Goal: Information Seeking & Learning: Learn about a topic

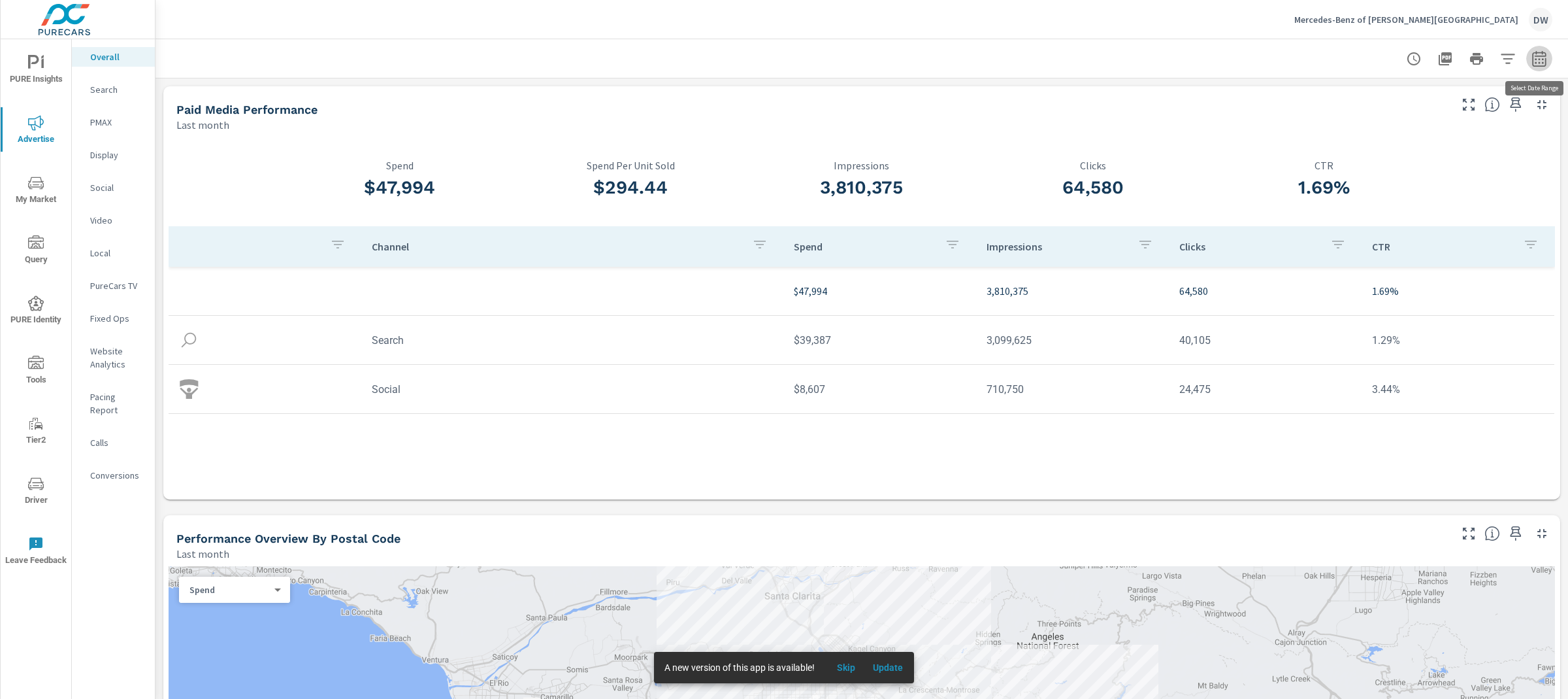
click at [1541, 61] on icon "button" at bounding box center [1539, 58] width 15 height 15
click at [1480, 117] on select "Custom [DATE] Last week Last 7 days Last 14 days Last 30 days Last 45 days Last…" at bounding box center [1435, 113] width 131 height 26
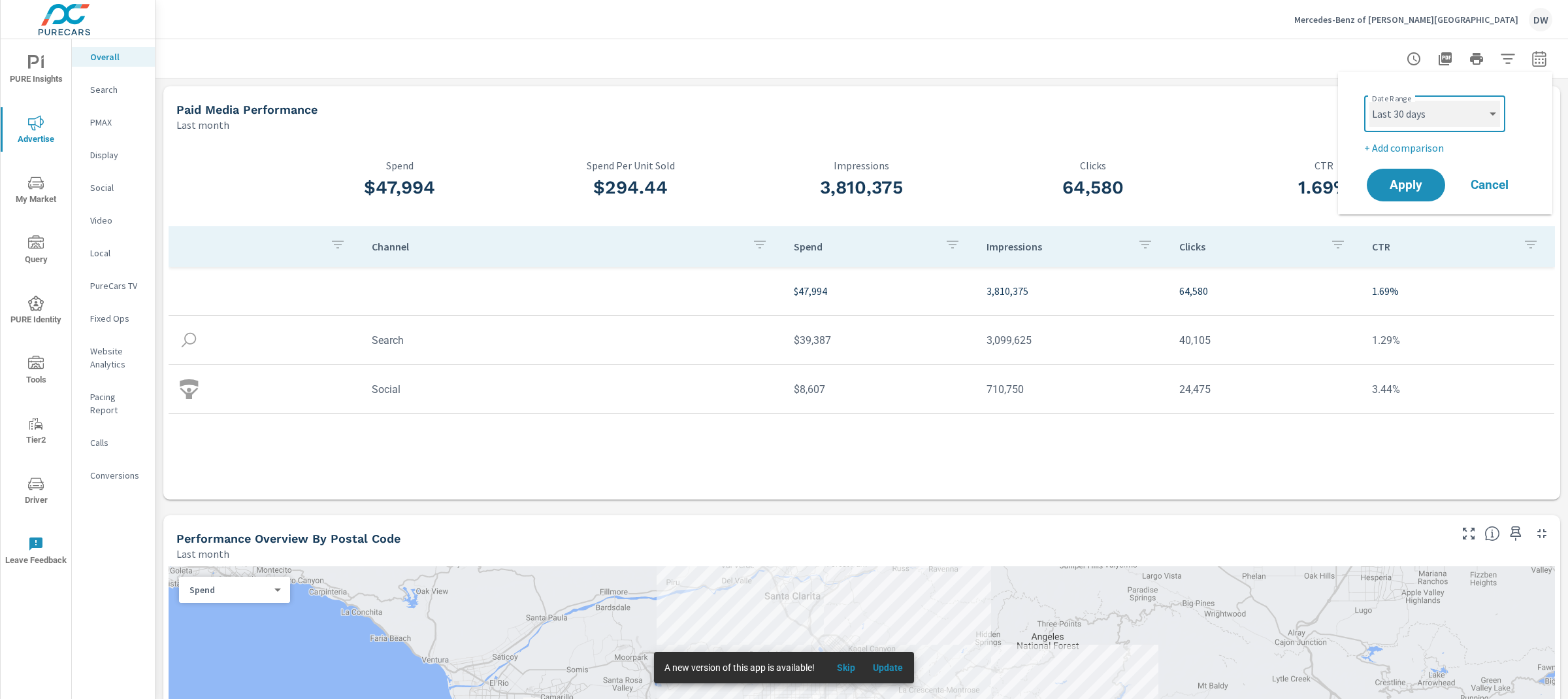
click at [1370, 101] on select "Custom [DATE] Last week Last 7 days Last 14 days Last 30 days Last 45 days Last…" at bounding box center [1435, 113] width 131 height 26
select select "Last 30 days"
click at [1433, 148] on p "+ Add comparison" at bounding box center [1447, 148] width 167 height 15
select select "Previous period"
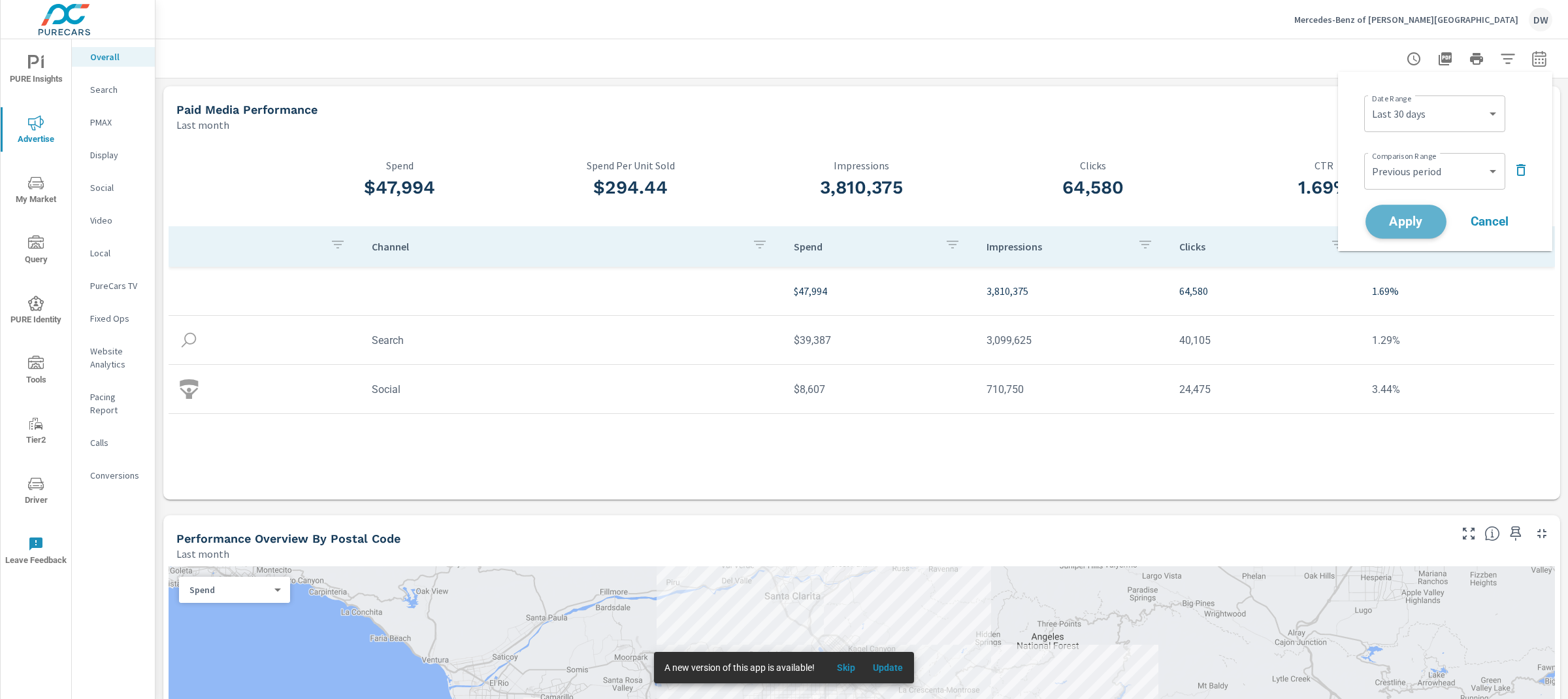
click at [1425, 216] on span "Apply" at bounding box center [1406, 222] width 54 height 13
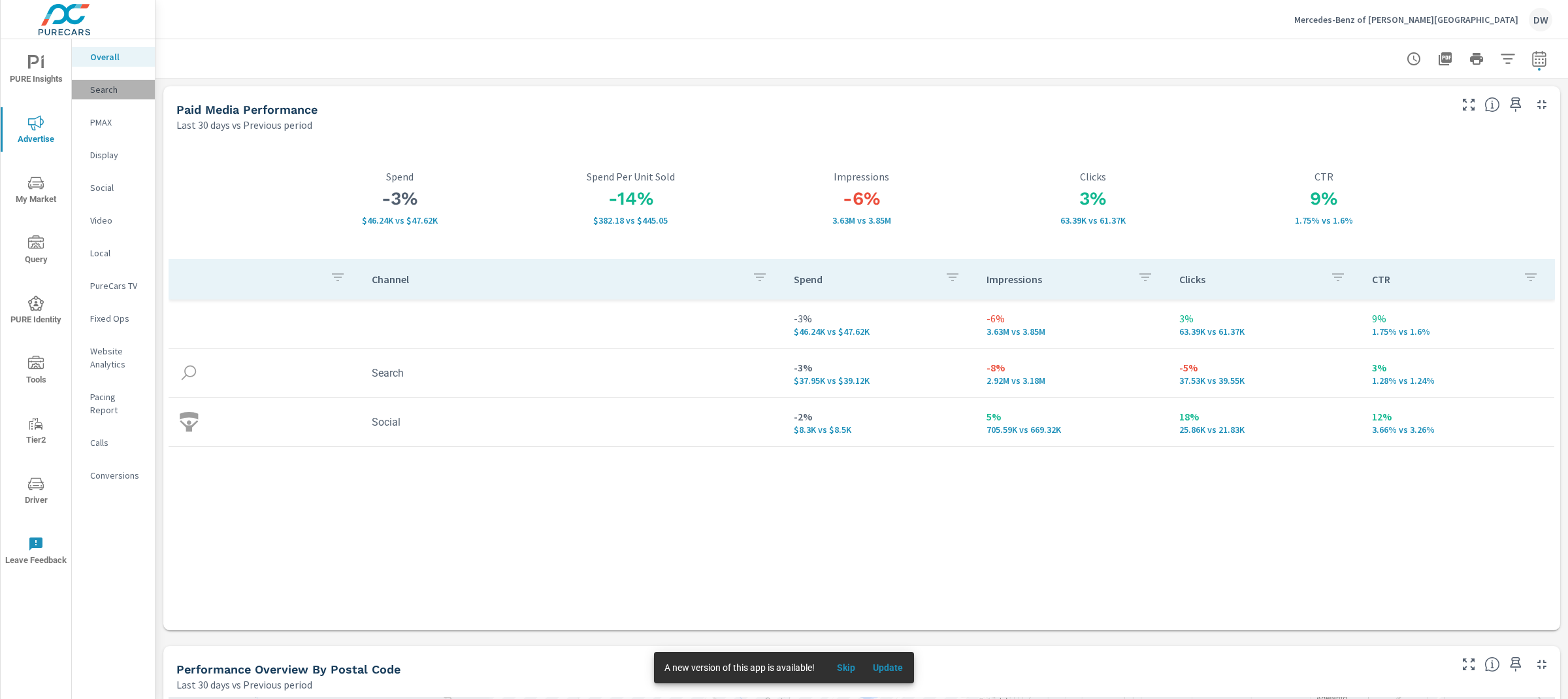
click at [115, 90] on p "Search" at bounding box center [117, 89] width 54 height 13
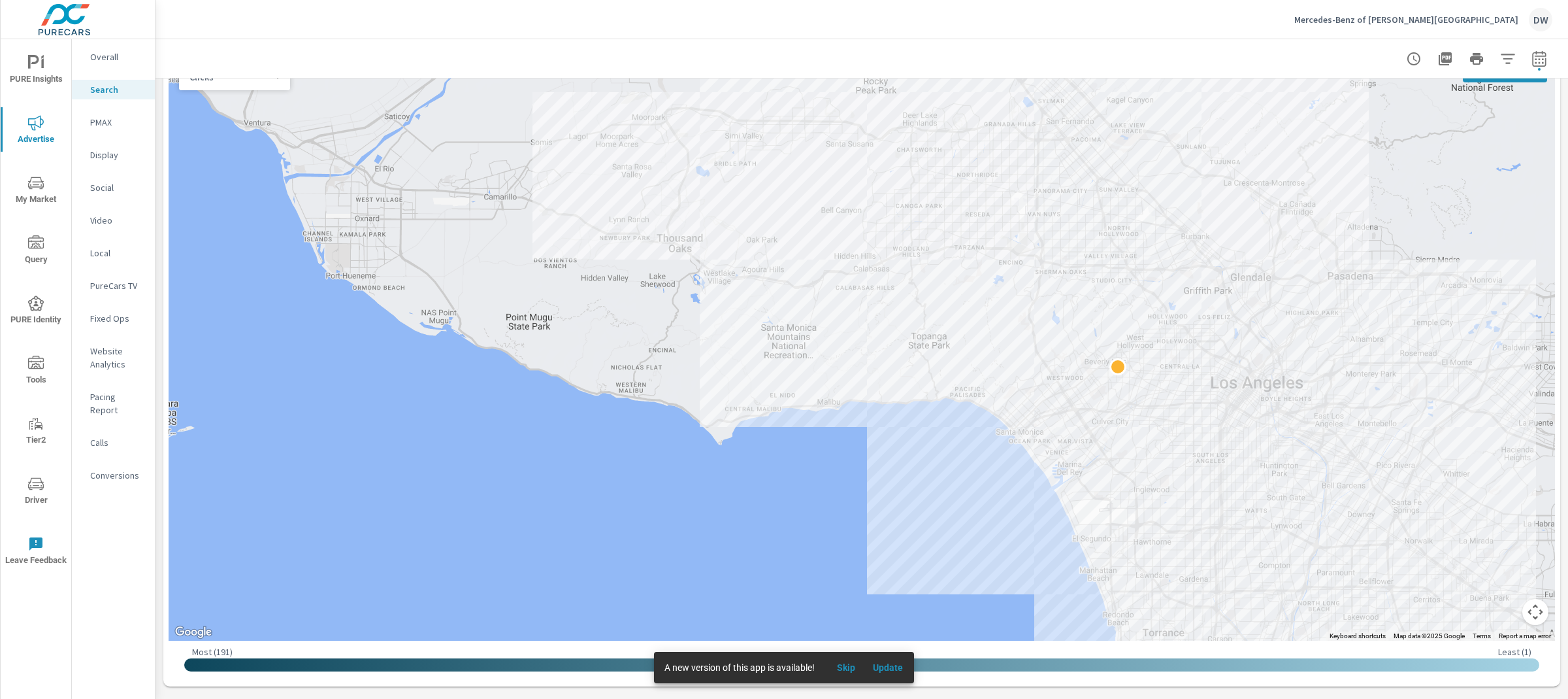
scroll to position [224, 0]
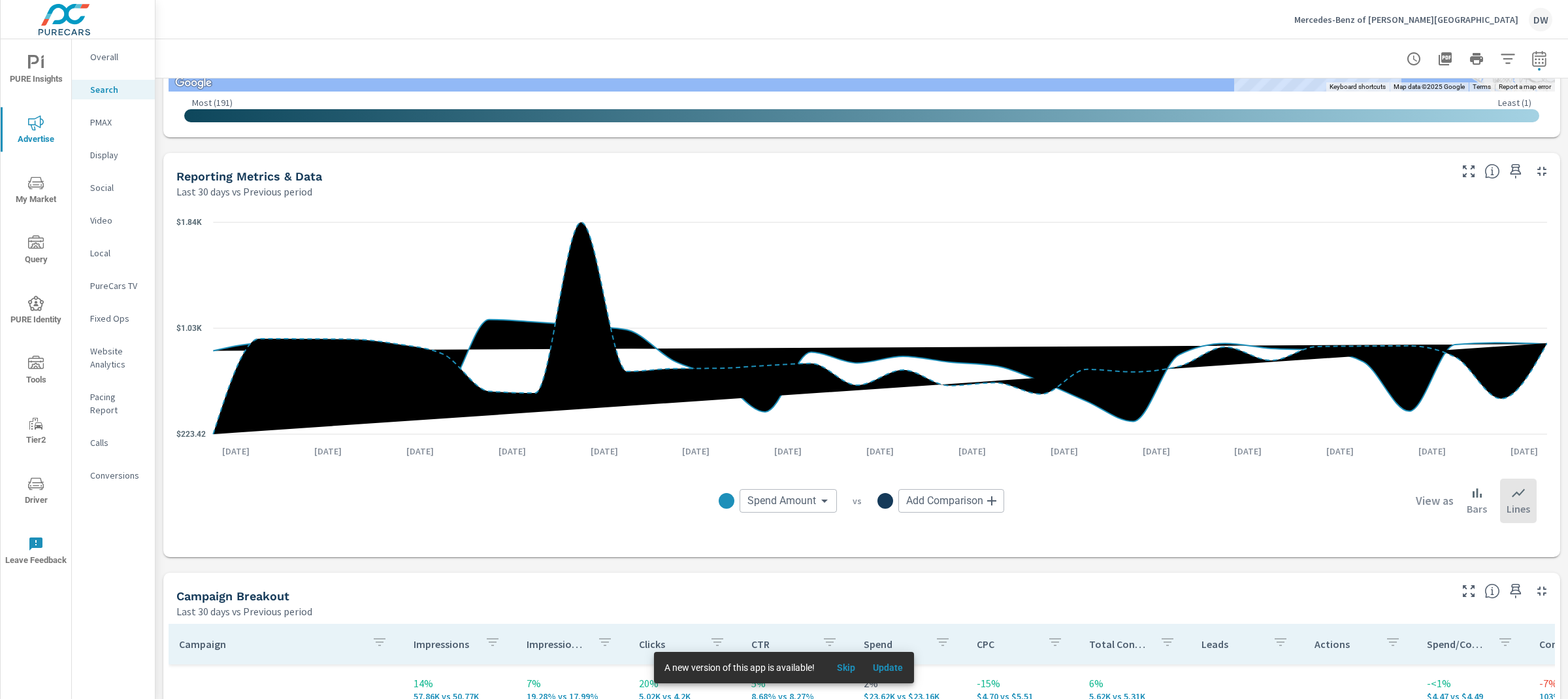
scroll to position [792, 0]
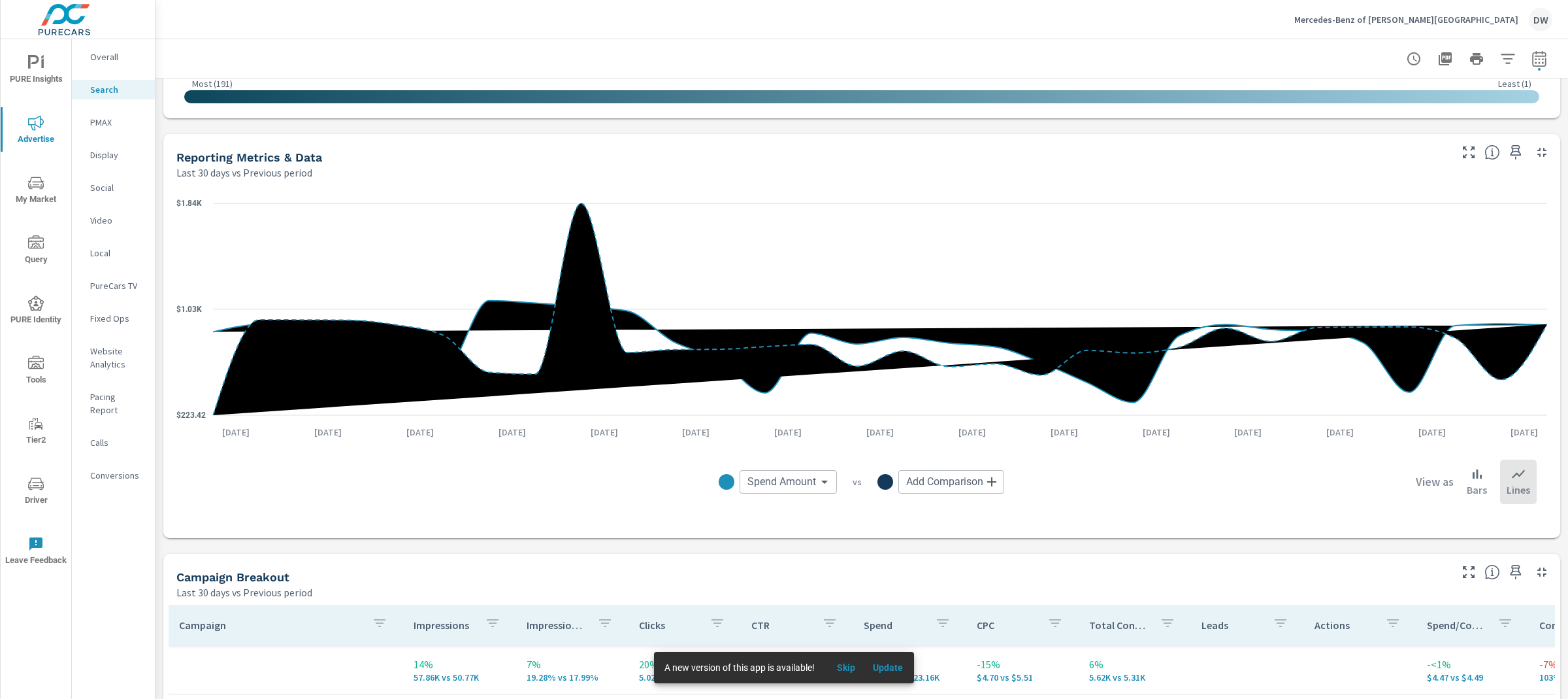
click at [802, 487] on body "PURE Insights Advertise My Market Query PURE Identity Tools Tier2 Driver Leave …" at bounding box center [784, 350] width 1568 height 699
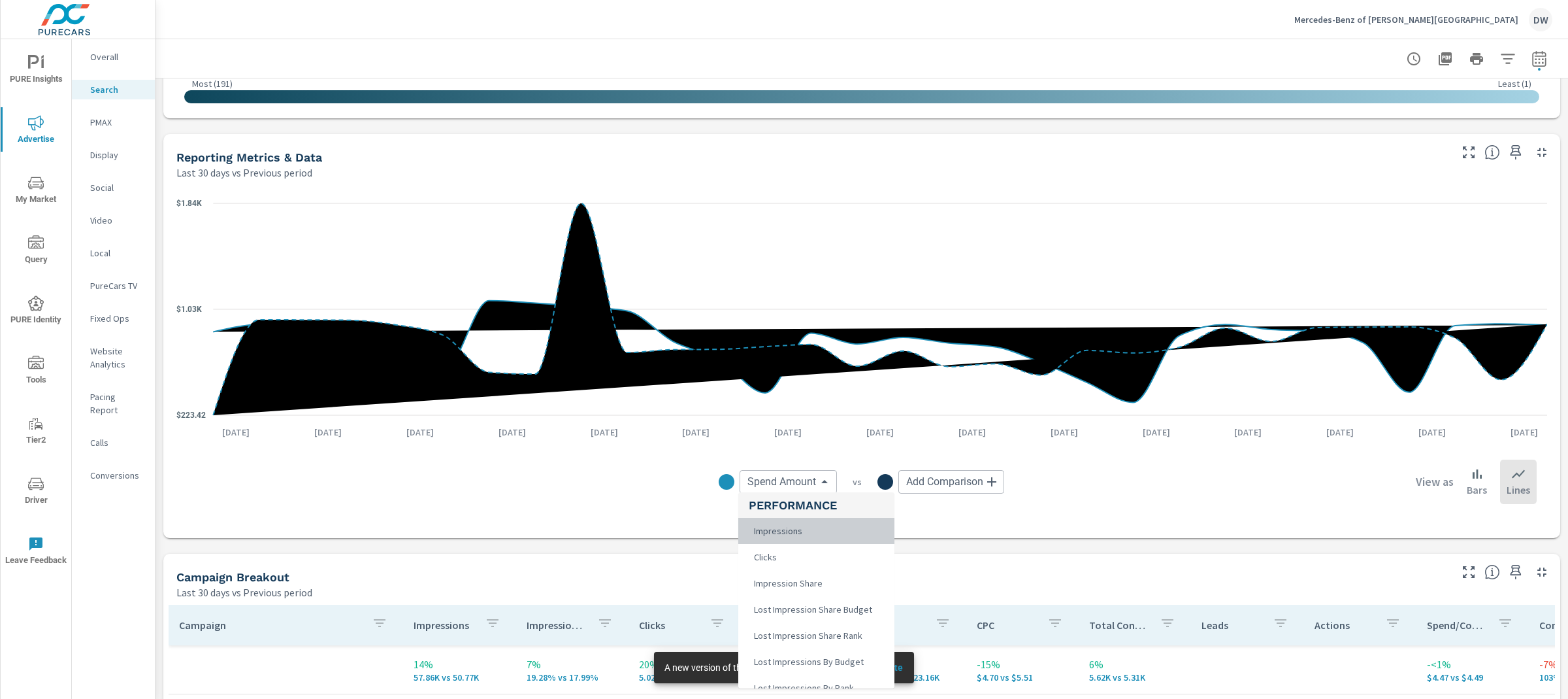
click at [796, 526] on span "Impressions" at bounding box center [777, 531] width 56 height 18
type input "Impressions"
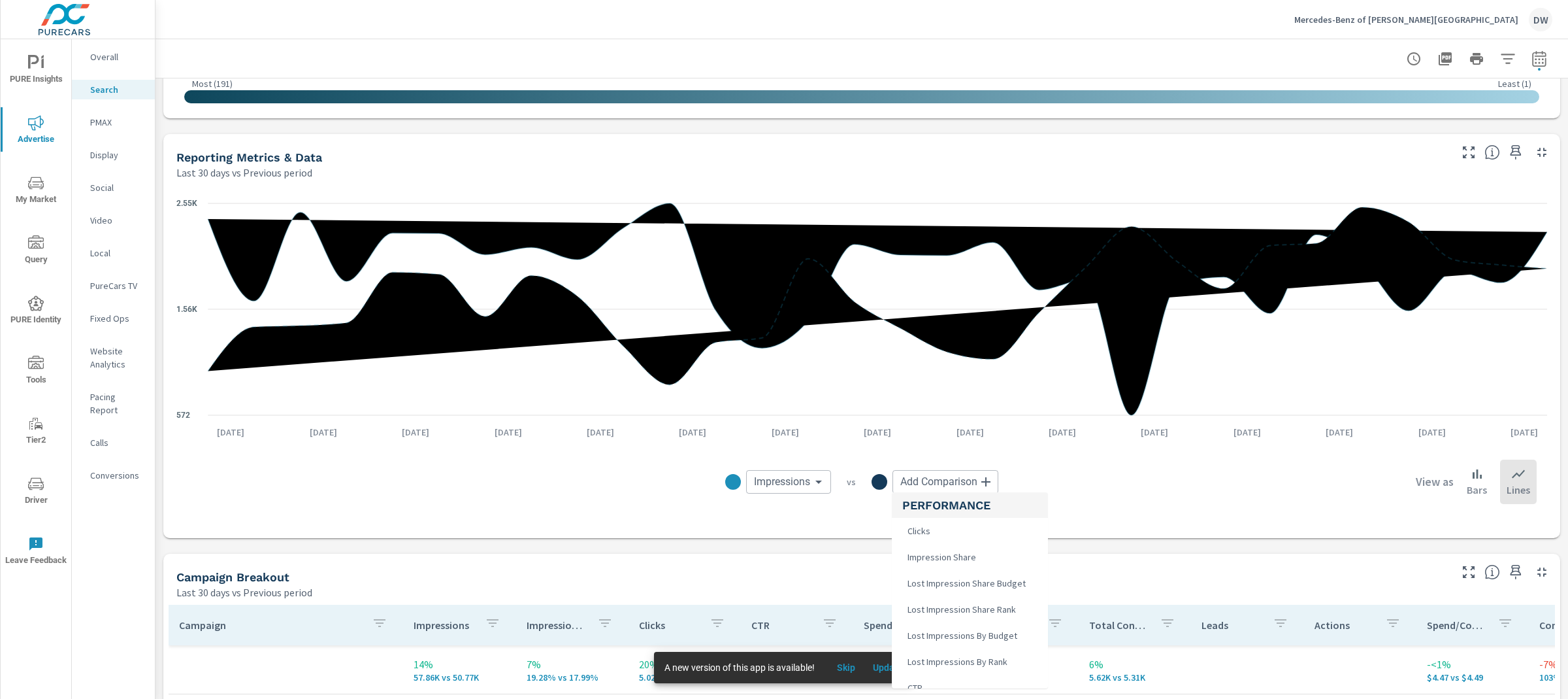
click at [951, 484] on body "PURE Insights Advertise My Market Query PURE Identity Tools Tier2 Driver Leave …" at bounding box center [784, 350] width 1568 height 699
click at [931, 531] on span "Clicks" at bounding box center [918, 531] width 31 height 18
type input "Clicks"
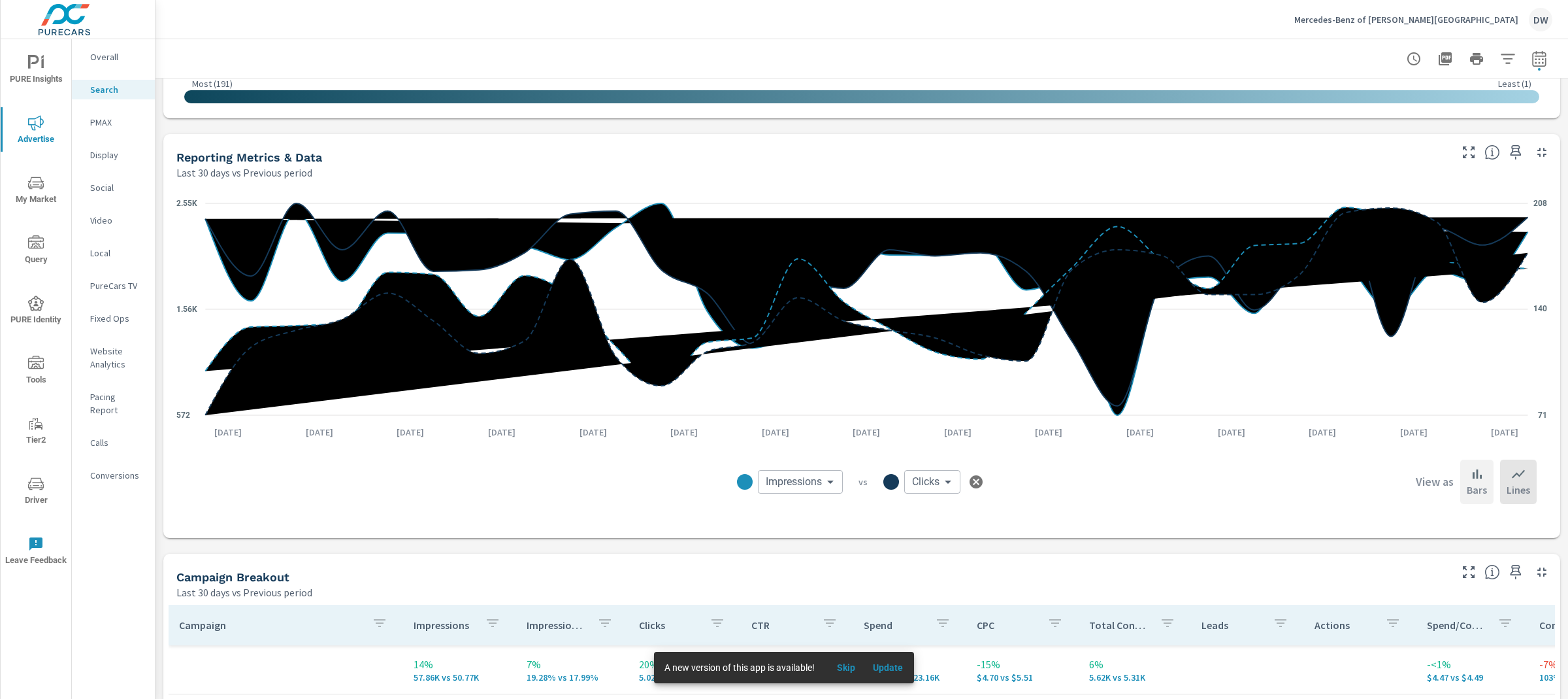
click at [1473, 474] on icon at bounding box center [1477, 474] width 9 height 9
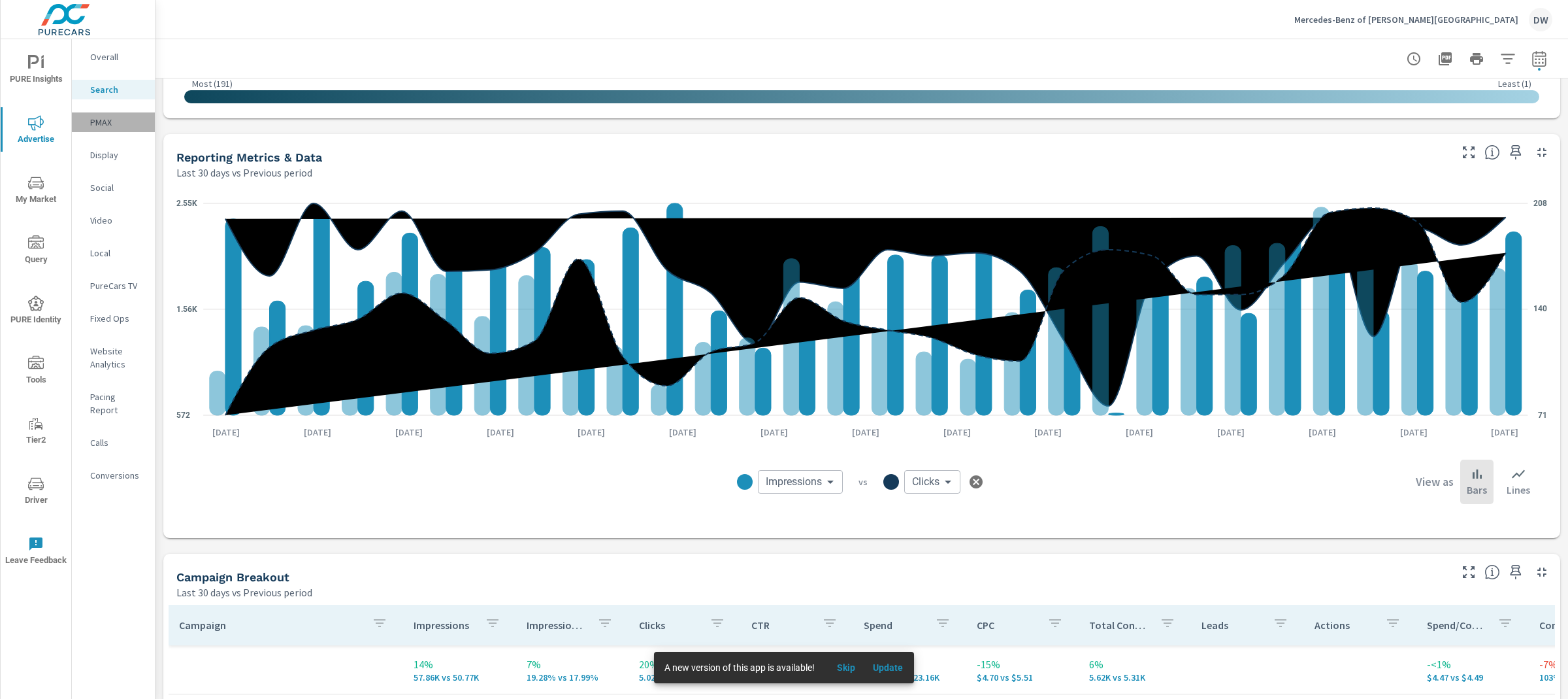
click at [106, 119] on p "PMAX" at bounding box center [117, 121] width 54 height 13
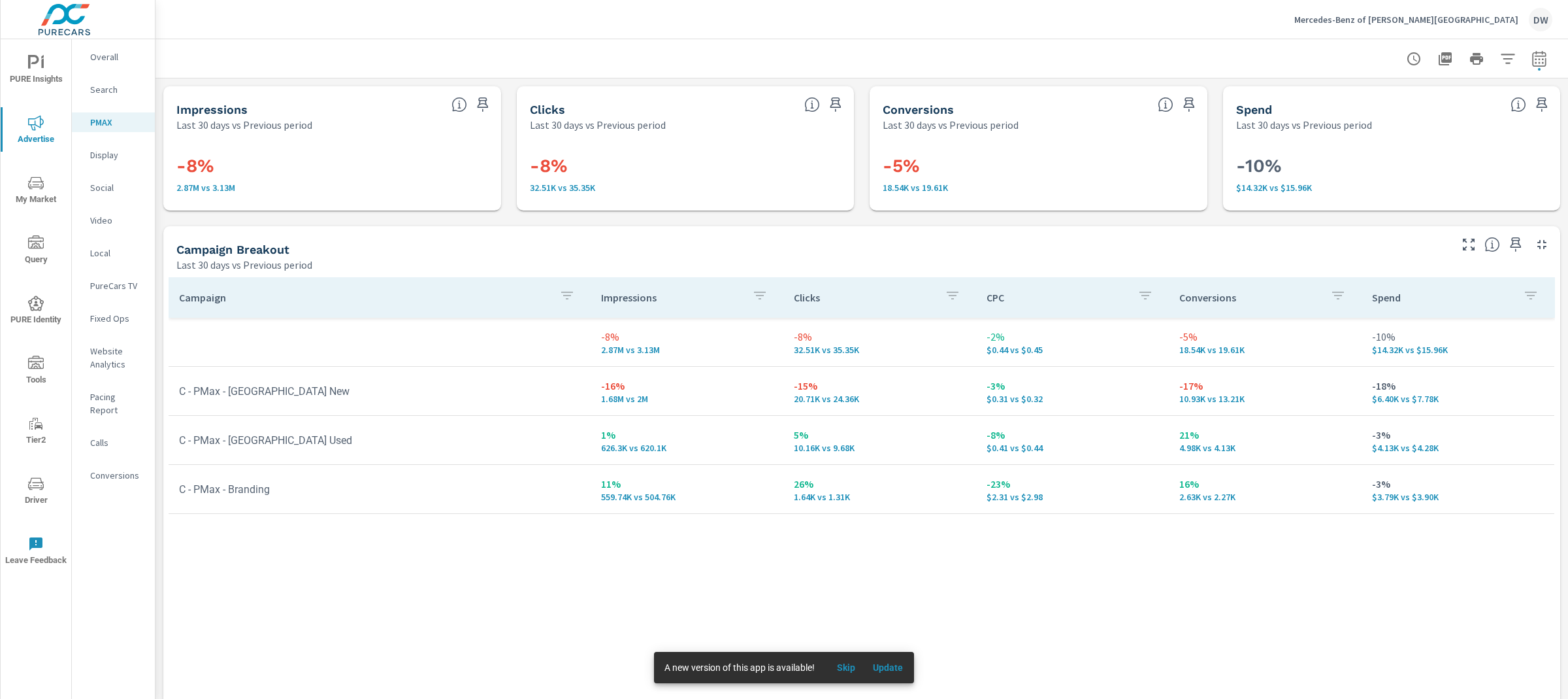
click at [103, 188] on p "Social" at bounding box center [117, 187] width 54 height 13
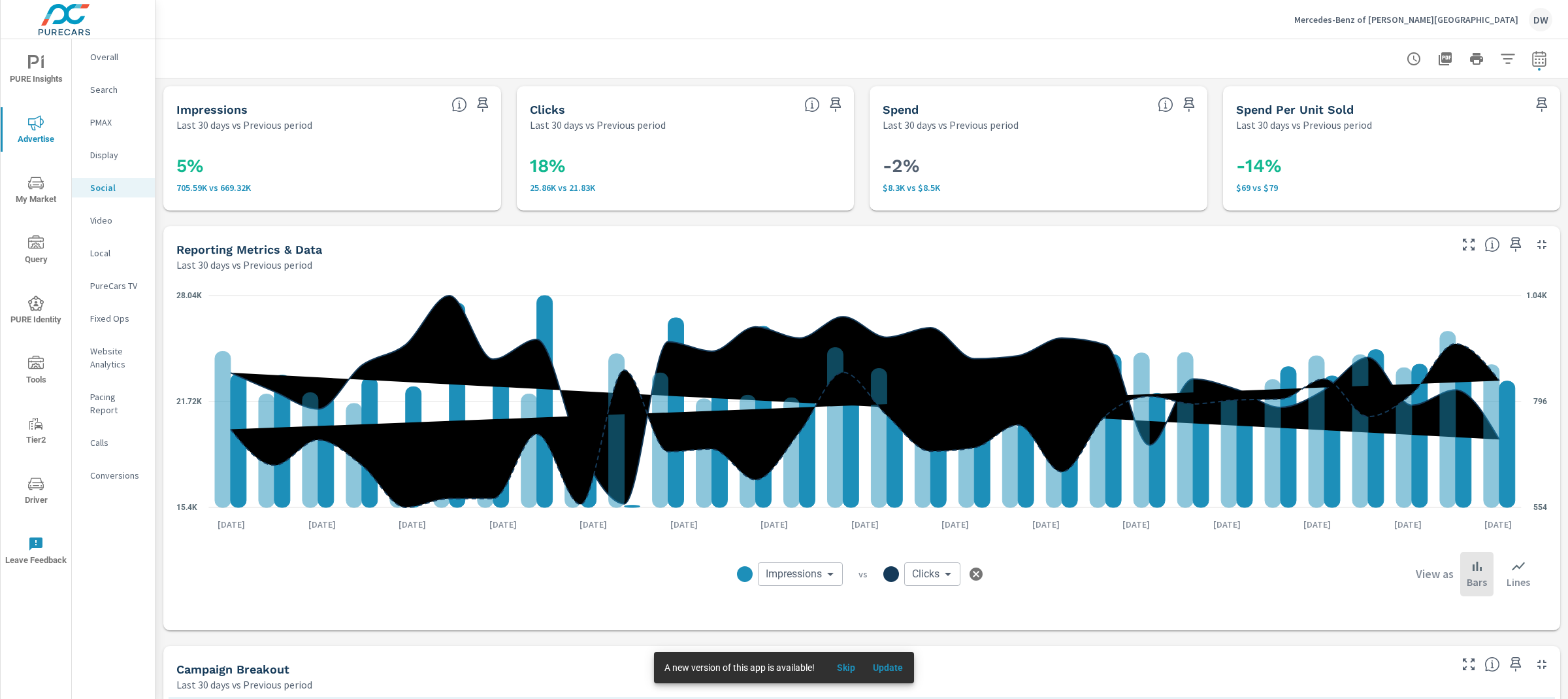
click at [39, 184] on icon "nav menu" at bounding box center [36, 182] width 15 height 15
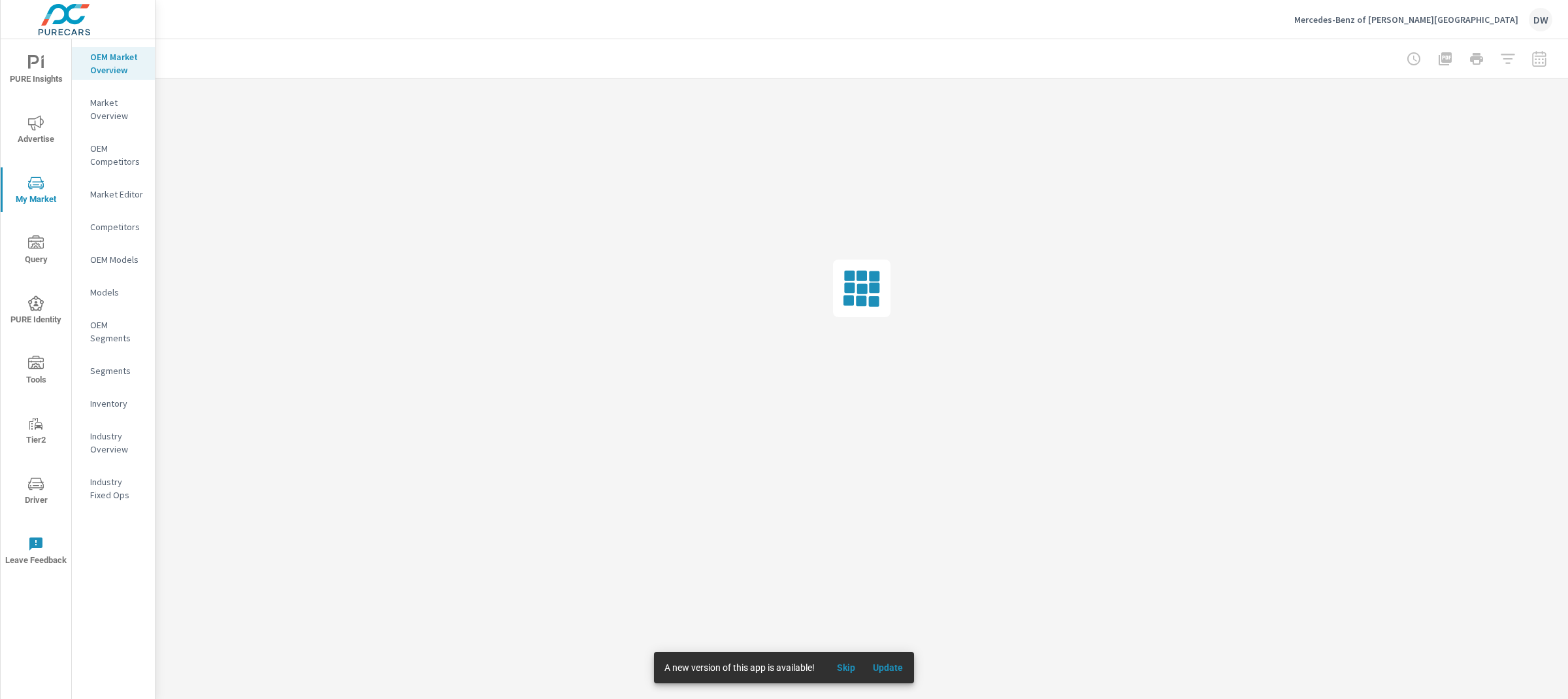
click at [1539, 17] on div "DW" at bounding box center [1540, 19] width 23 height 23
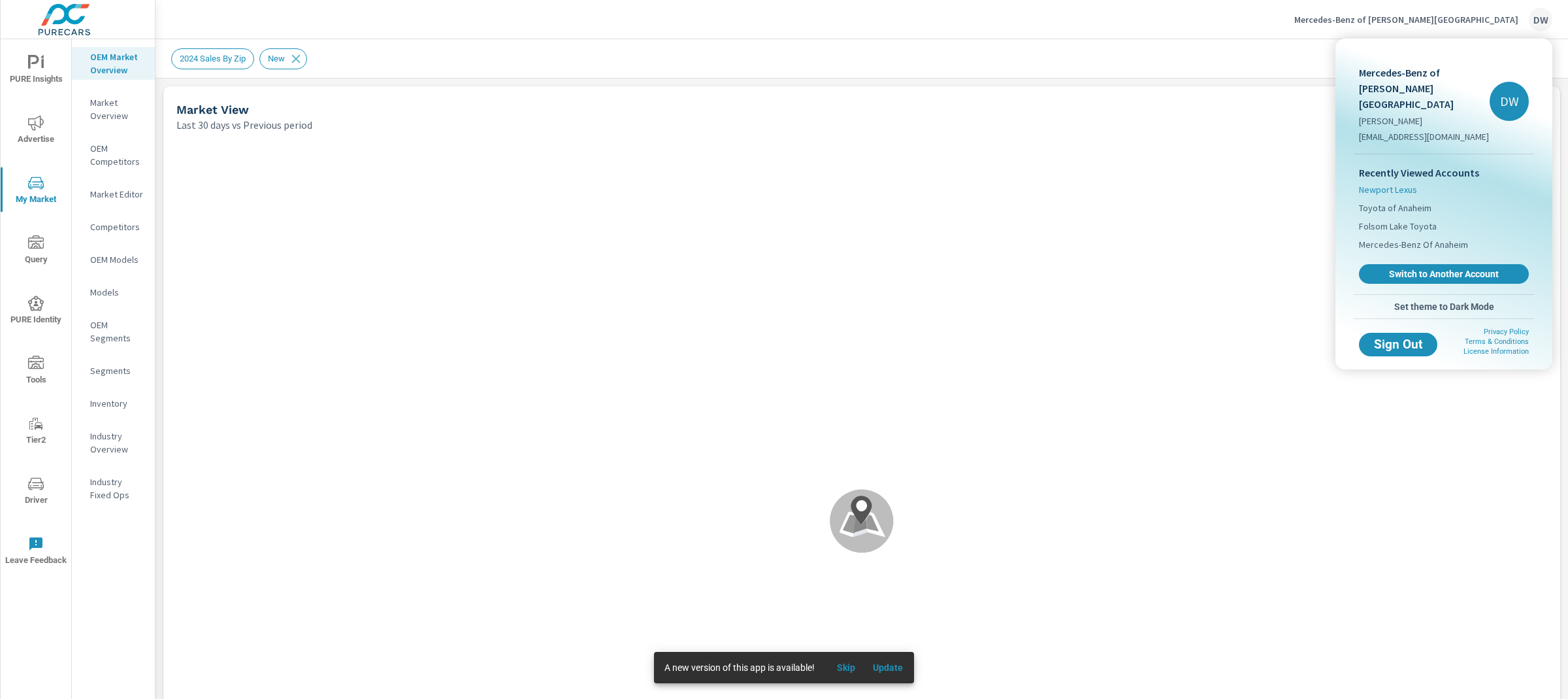
click at [1399, 183] on span "Newport Lexus" at bounding box center [1388, 189] width 58 height 13
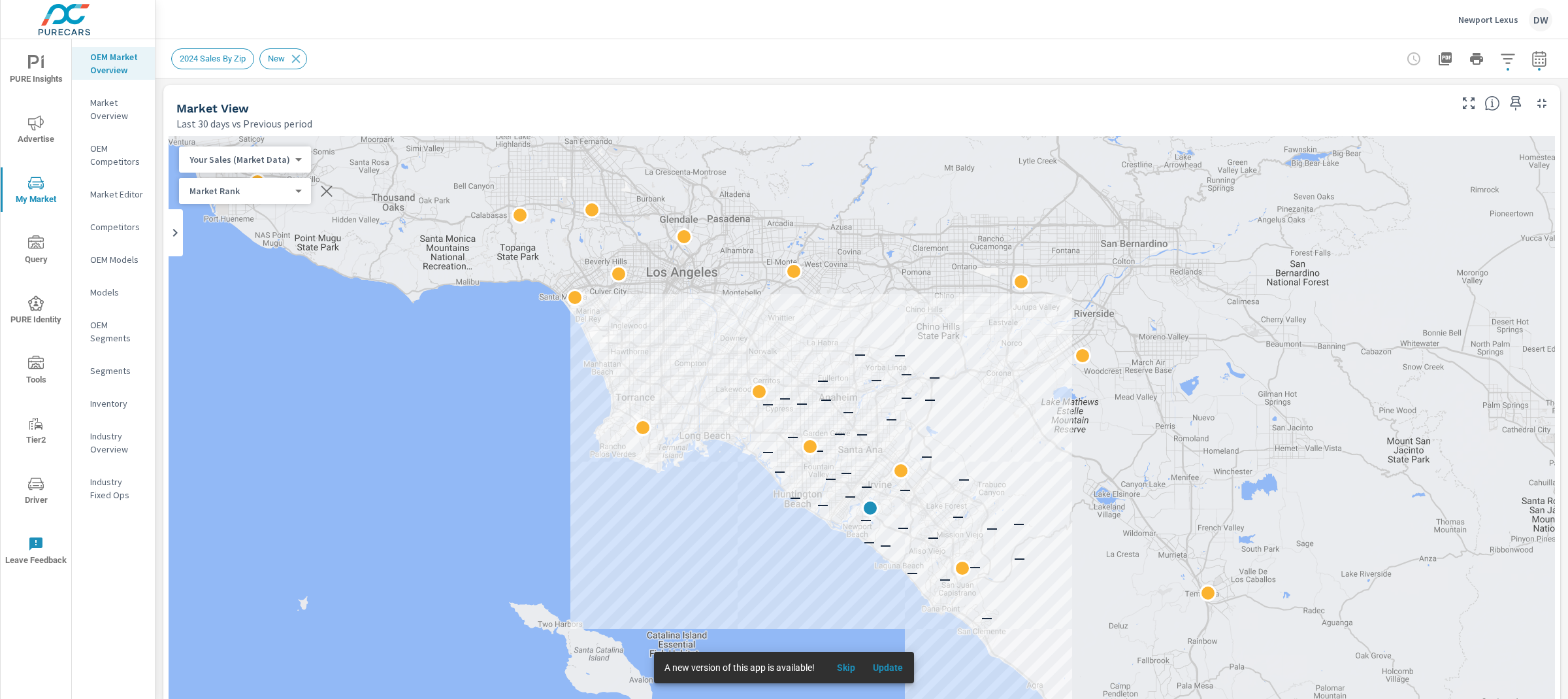
scroll to position [1, 0]
click at [111, 398] on p "Inventory" at bounding box center [117, 403] width 54 height 13
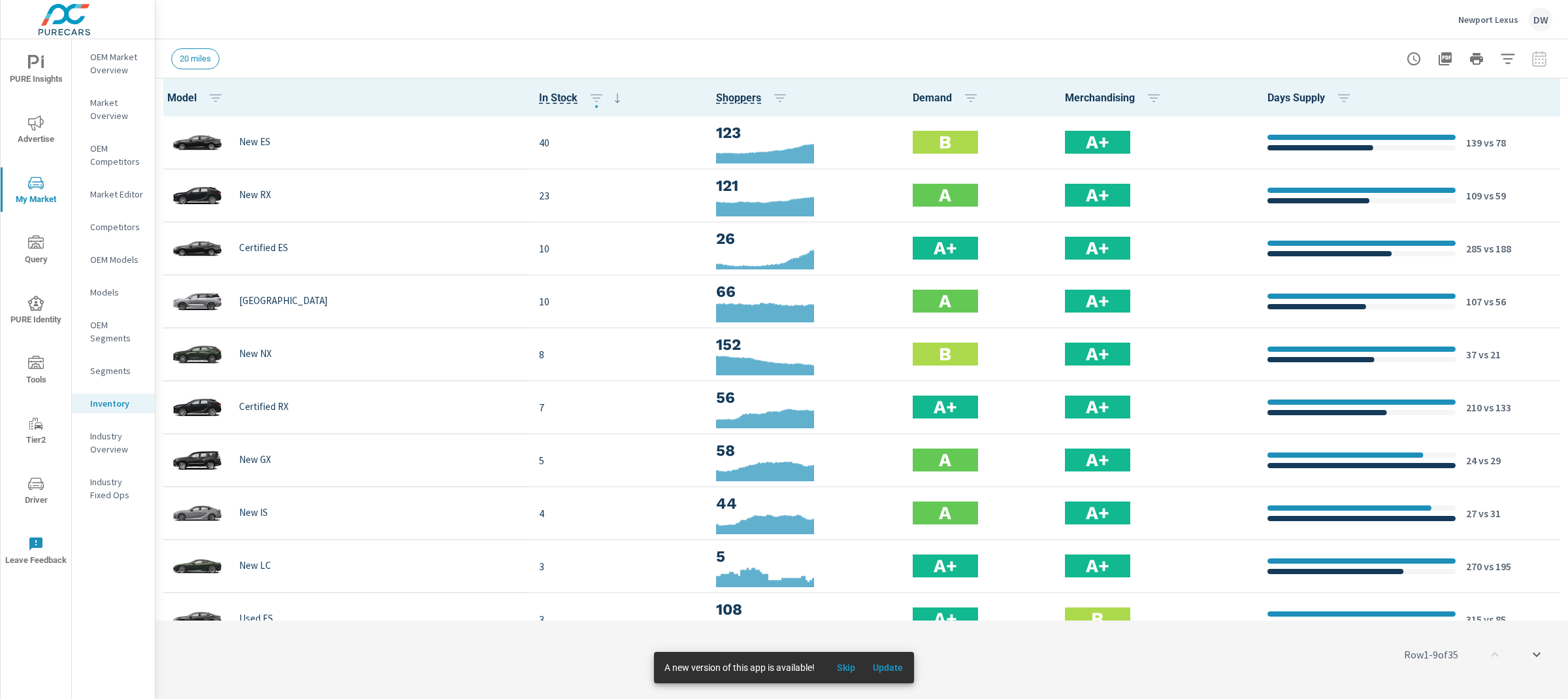
scroll to position [1, 0]
